Goal: Information Seeking & Learning: Learn about a topic

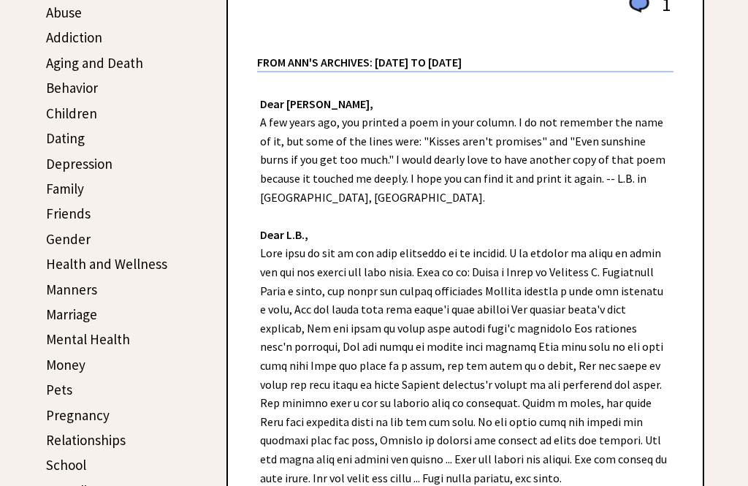
scroll to position [303, 0]
click at [59, 89] on link "Behavior" at bounding box center [72, 88] width 52 height 18
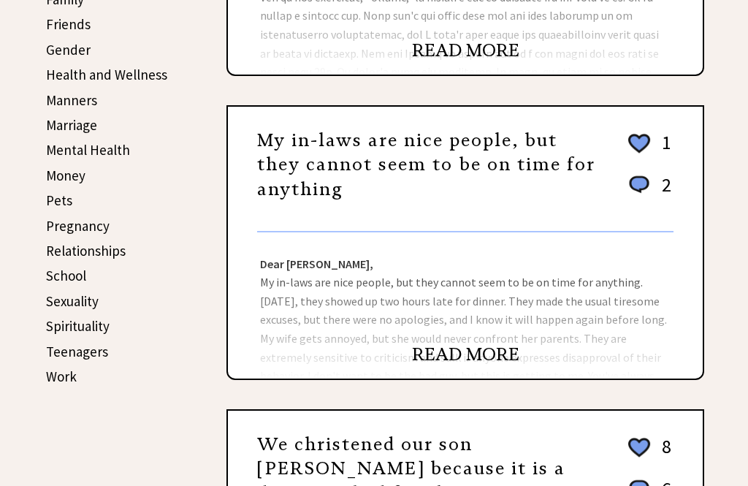
scroll to position [492, 0]
click at [450, 357] on link "READ MORE" at bounding box center [465, 355] width 107 height 22
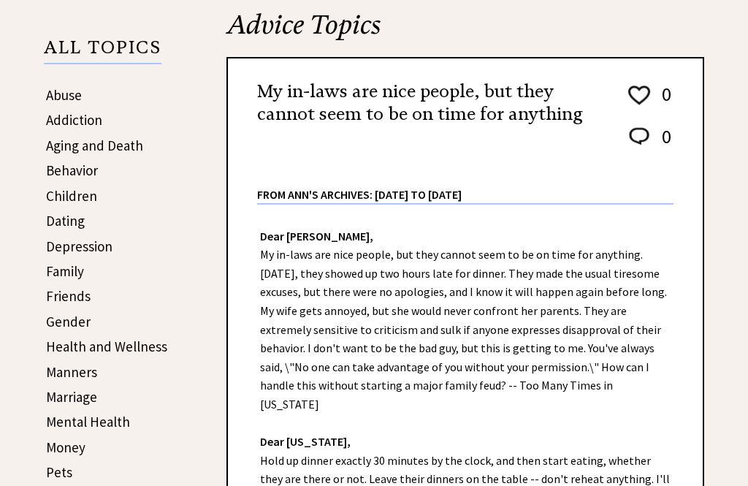
scroll to position [220, 0]
click at [69, 168] on link "Behavior" at bounding box center [72, 171] width 52 height 18
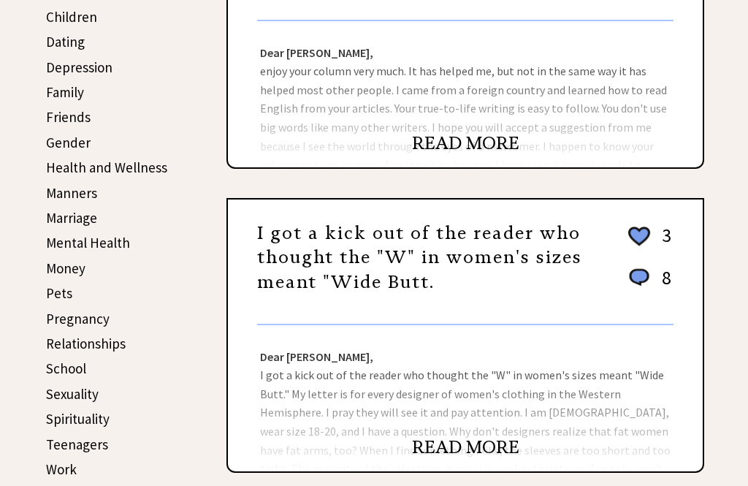
scroll to position [399, 0]
click at [49, 263] on link "Money" at bounding box center [65, 268] width 39 height 18
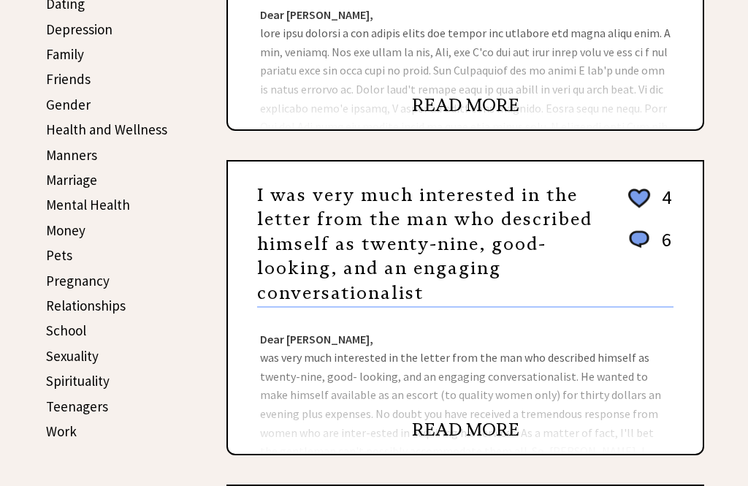
scroll to position [437, 0]
click at [444, 434] on link "READ MORE" at bounding box center [465, 430] width 107 height 22
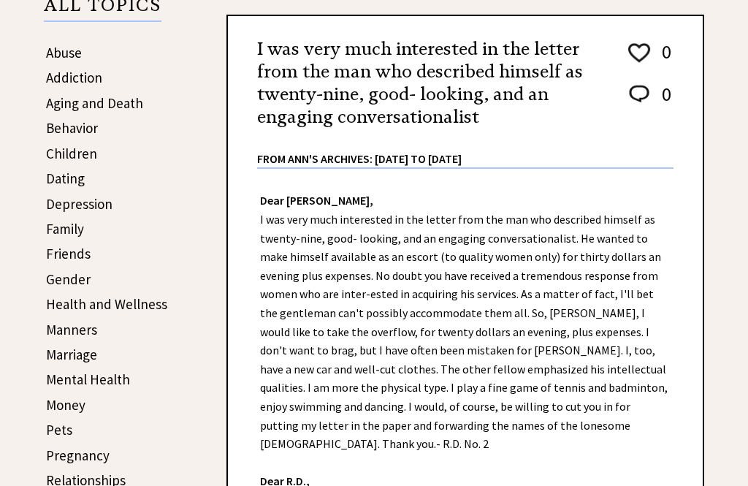
scroll to position [262, 0]
click at [65, 156] on link "Children" at bounding box center [71, 154] width 51 height 18
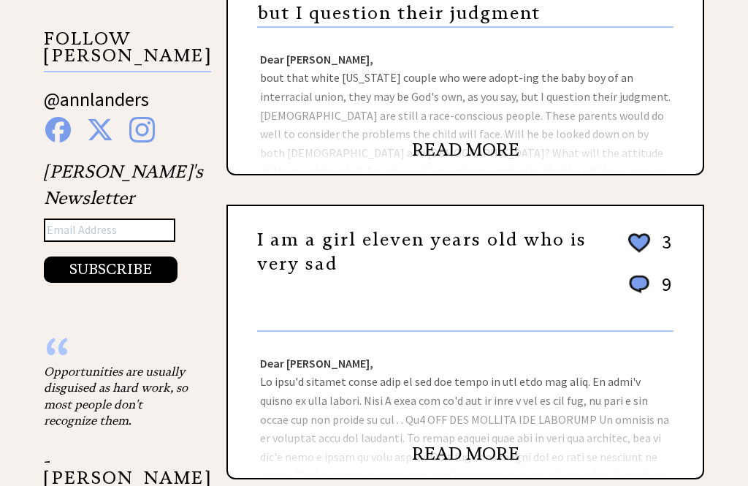
scroll to position [1400, 0]
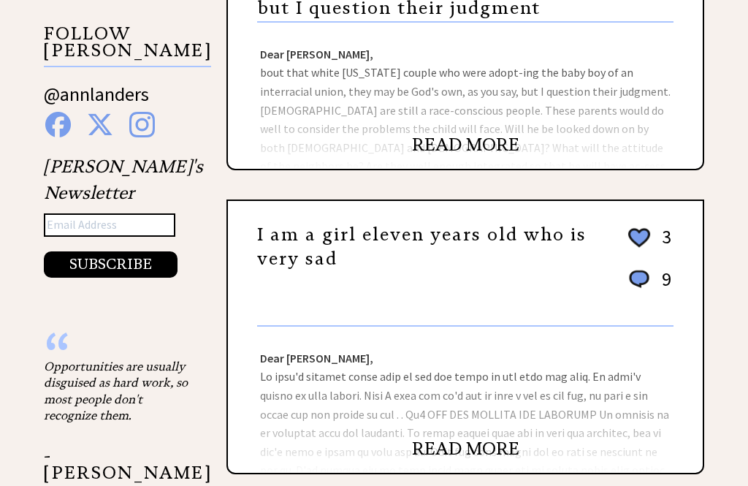
click at [445, 451] on link "READ MORE" at bounding box center [465, 449] width 107 height 22
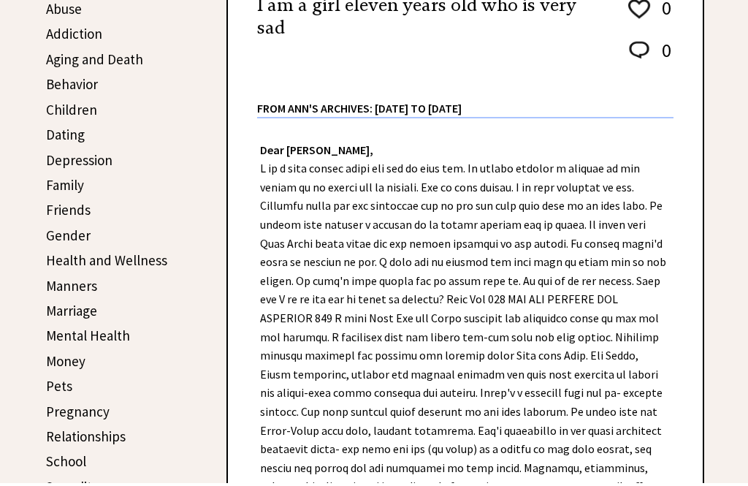
scroll to position [307, 0]
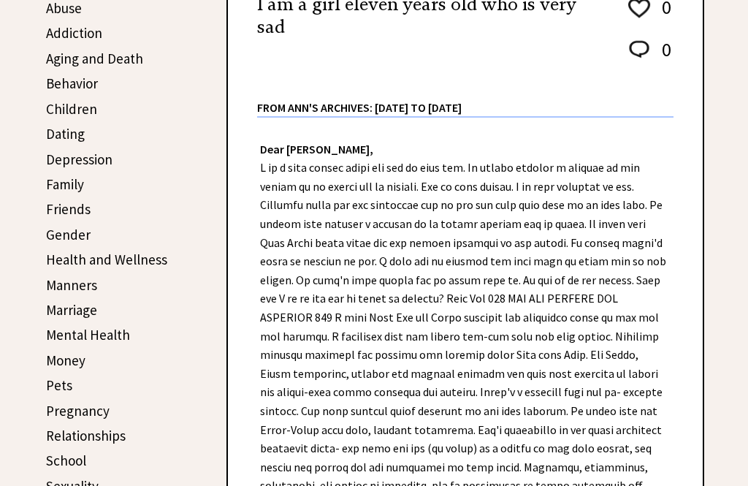
click at [70, 113] on link "Children" at bounding box center [71, 109] width 51 height 18
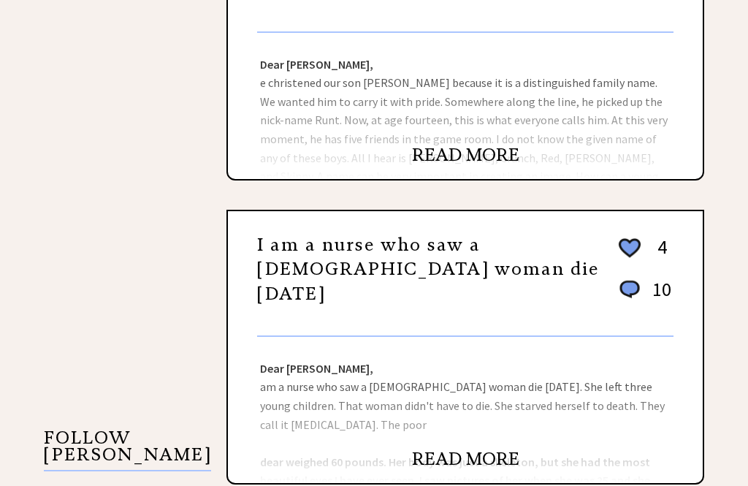
scroll to position [996, 0]
click at [431, 461] on link "READ MORE" at bounding box center [465, 459] width 107 height 22
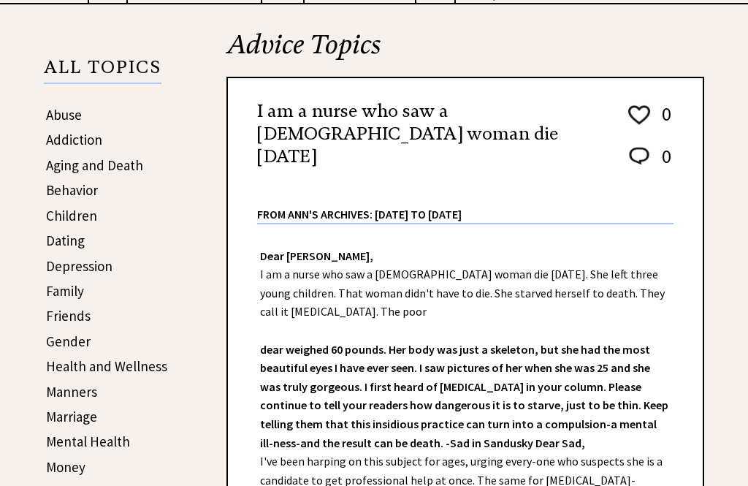
scroll to position [200, 0]
click at [60, 240] on link "Dating" at bounding box center [65, 241] width 39 height 18
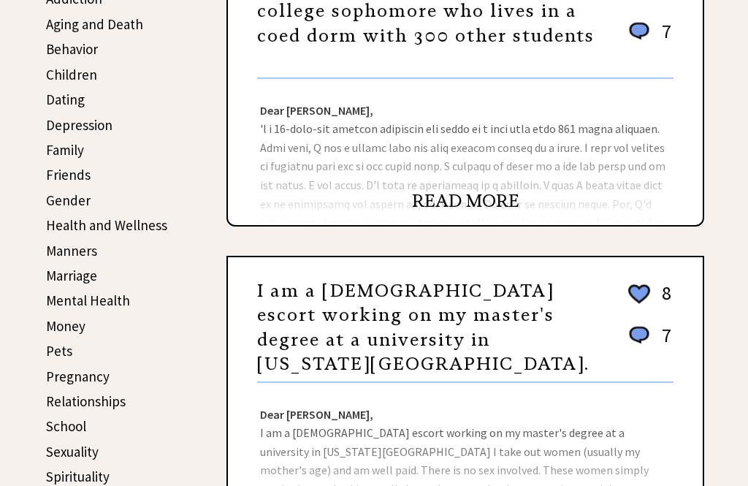
scroll to position [341, 0]
click at [58, 99] on link "Dating" at bounding box center [65, 100] width 39 height 18
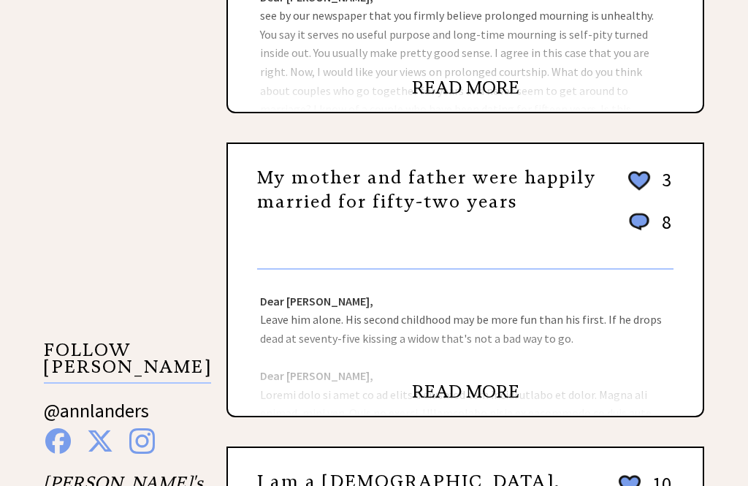
scroll to position [1083, 0]
click at [432, 381] on link "READ MORE" at bounding box center [465, 392] width 107 height 22
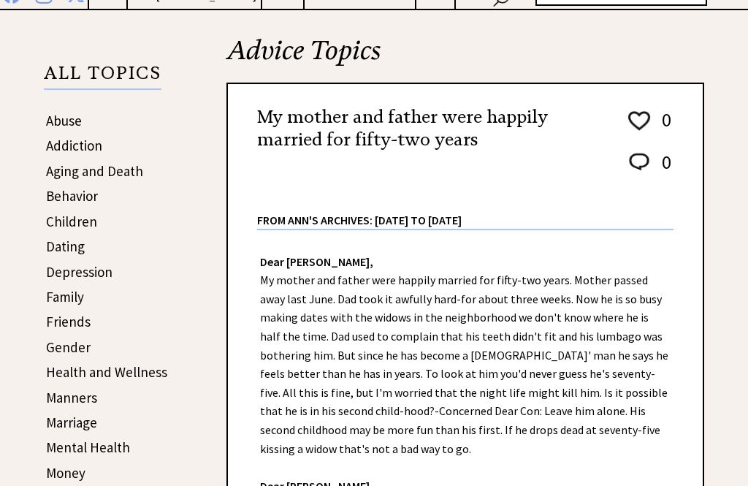
scroll to position [208, 0]
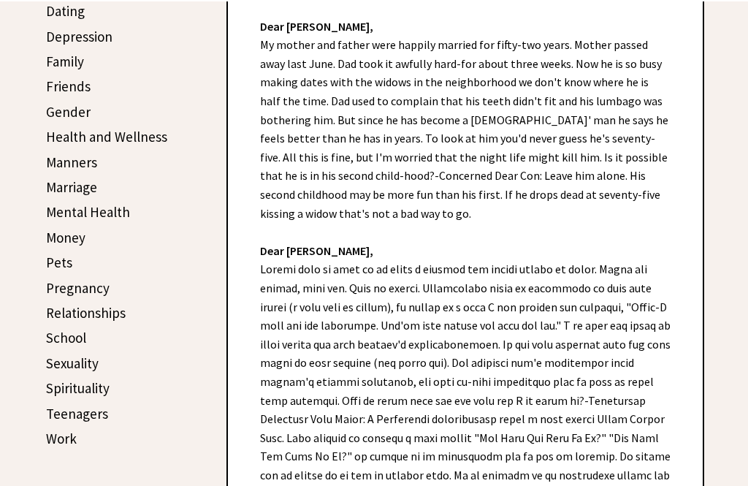
scroll to position [56, 0]
